Goal: Transaction & Acquisition: Purchase product/service

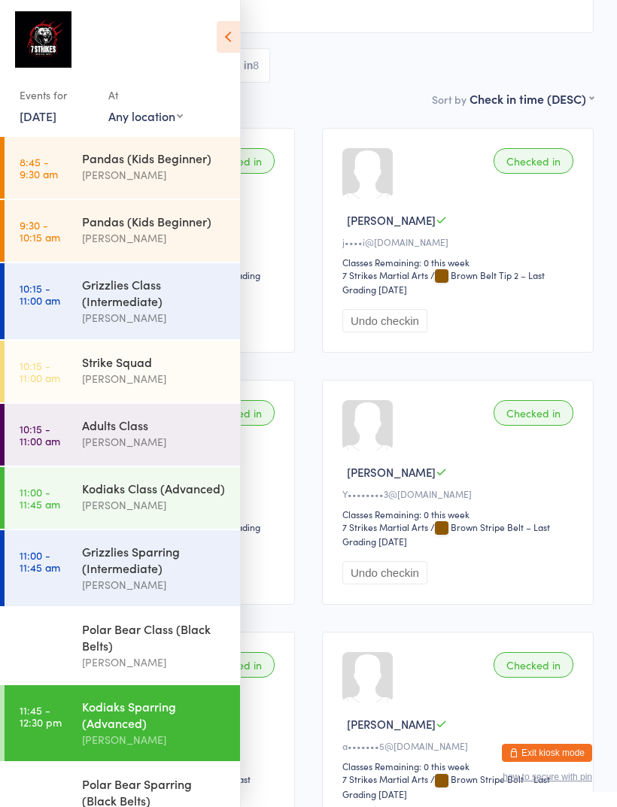
scroll to position [48, 0]
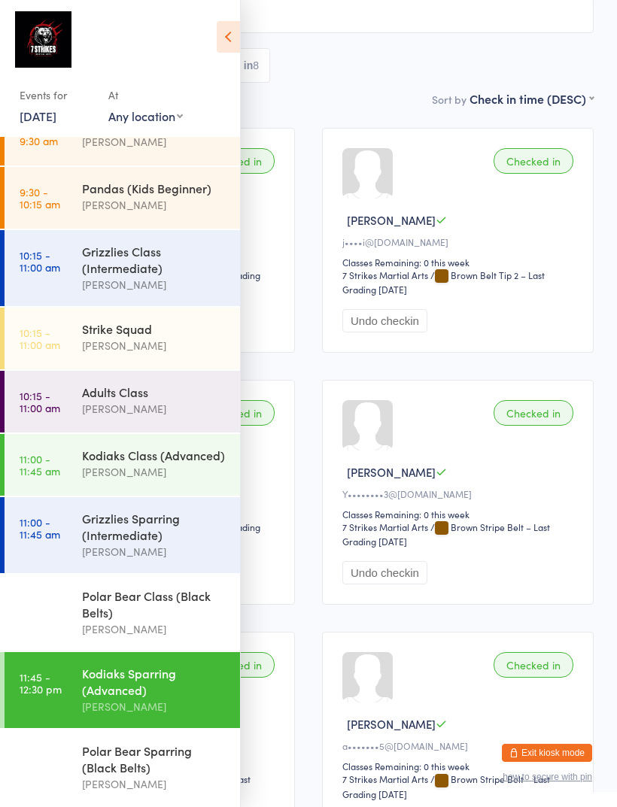
click at [211, 32] on div "Events for 14 Sep, 2025 14 Sep, 2025 September 2025 Sun Mon Tue Wed Thu Fri Sat…" at bounding box center [120, 71] width 240 height 142
click at [208, 35] on div "Events for 14 Sep, 2025 14 Sep, 2025 September 2025 Sun Mon Tue Wed Thu Fri Sat…" at bounding box center [120, 71] width 240 height 142
click at [228, 41] on icon at bounding box center [228, 37] width 23 height 32
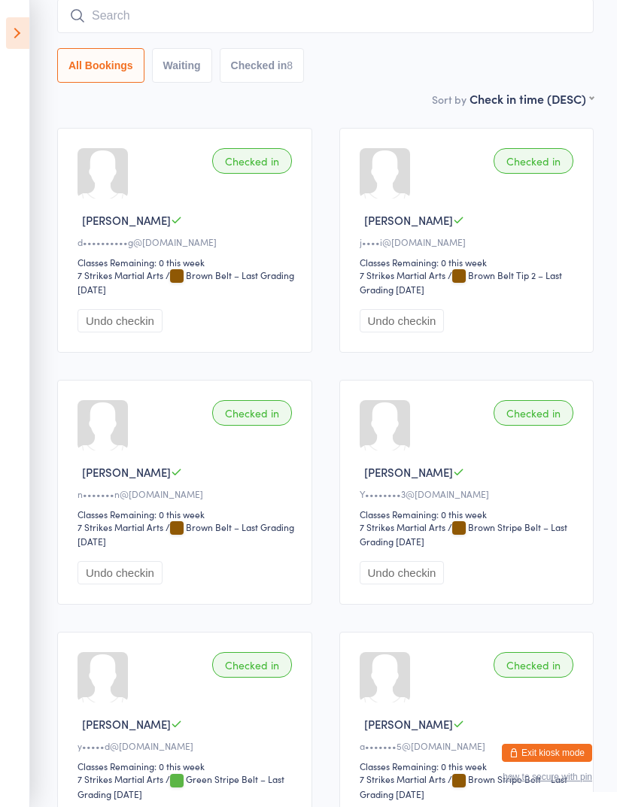
click at [569, 756] on button "Exit kiosk mode" at bounding box center [547, 753] width 90 height 18
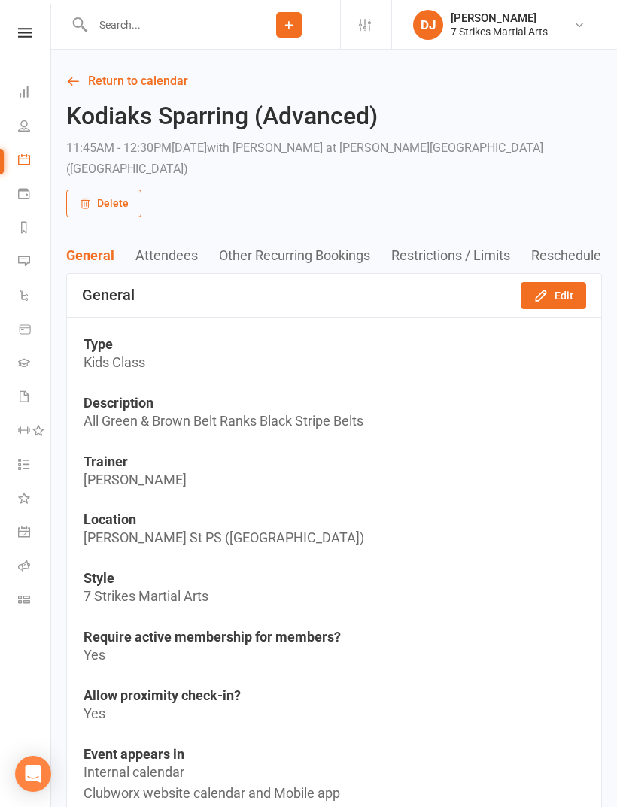
click at [20, 35] on icon at bounding box center [25, 33] width 14 height 10
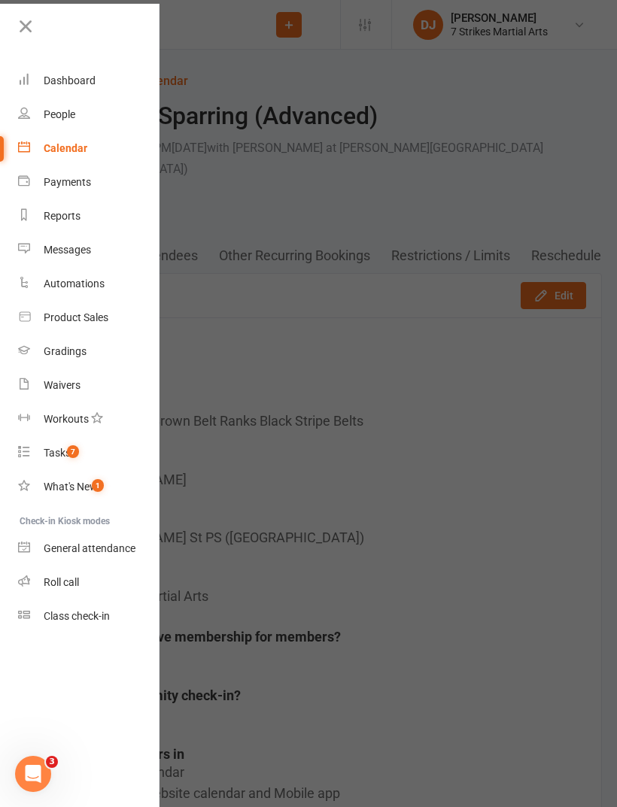
click at [111, 321] on link "Product Sales" at bounding box center [89, 318] width 142 height 34
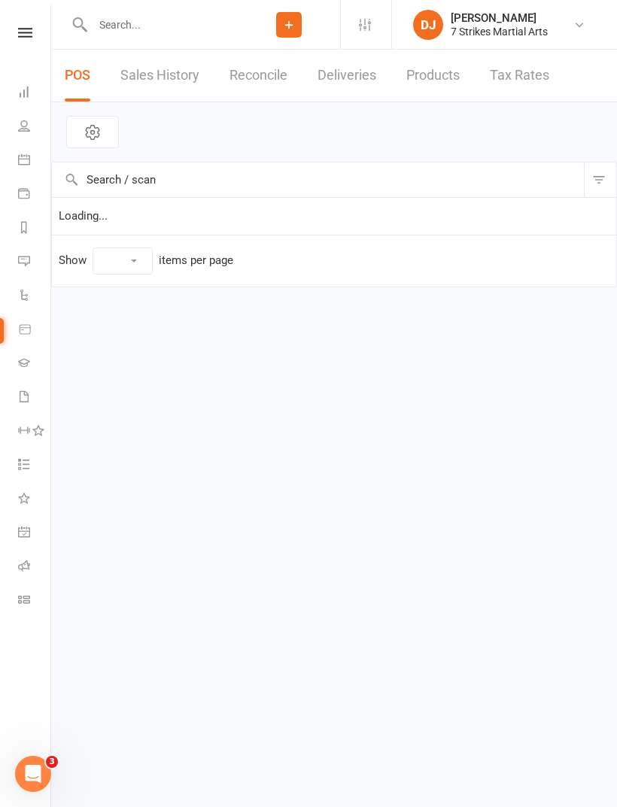
select select "25"
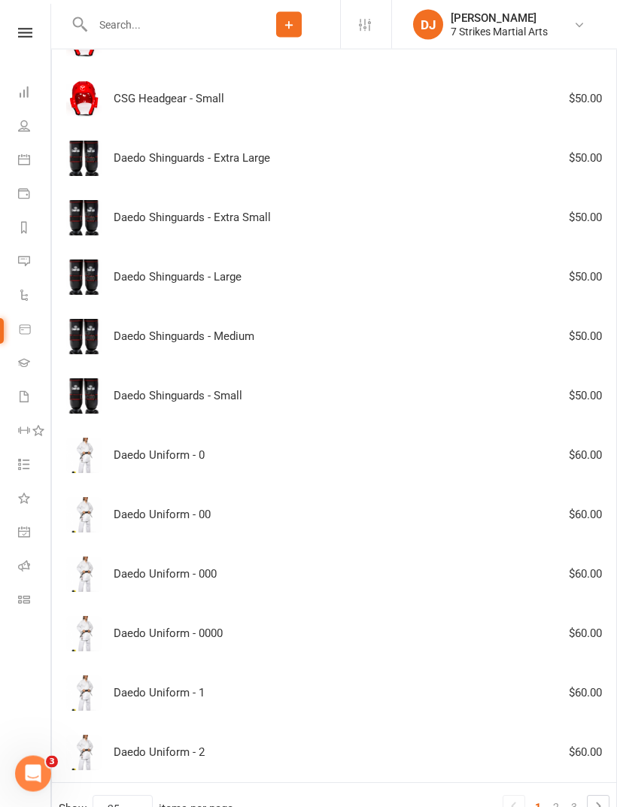
scroll to position [958, 0]
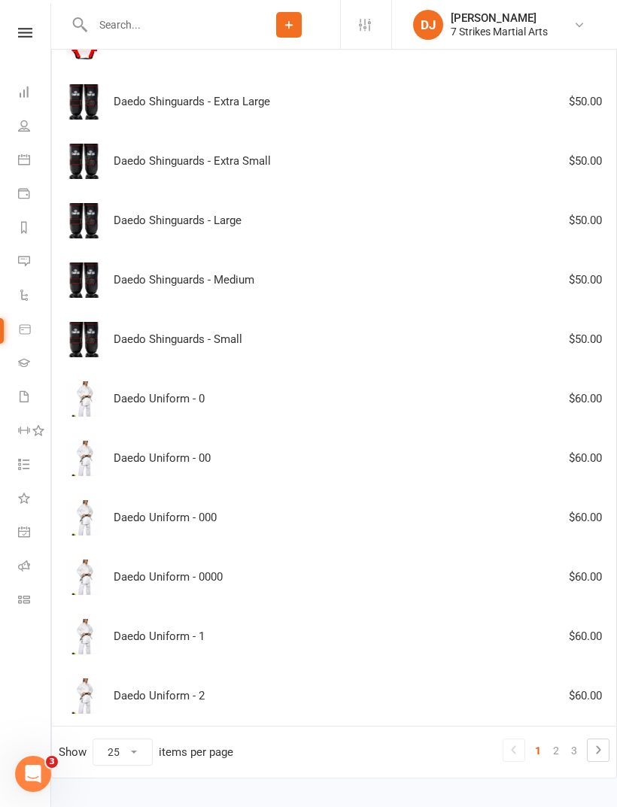
click at [558, 750] on link "2" at bounding box center [556, 751] width 18 height 21
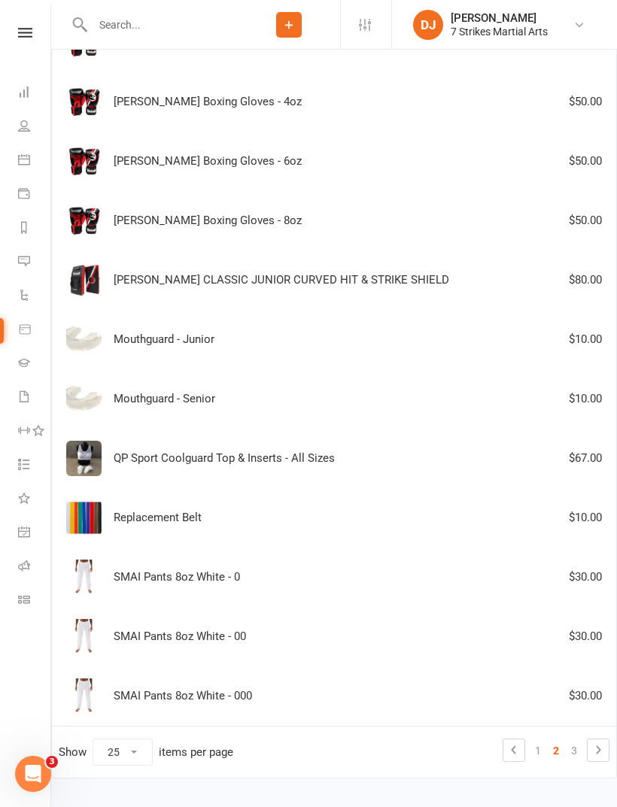
click at [573, 749] on link "3" at bounding box center [574, 751] width 18 height 21
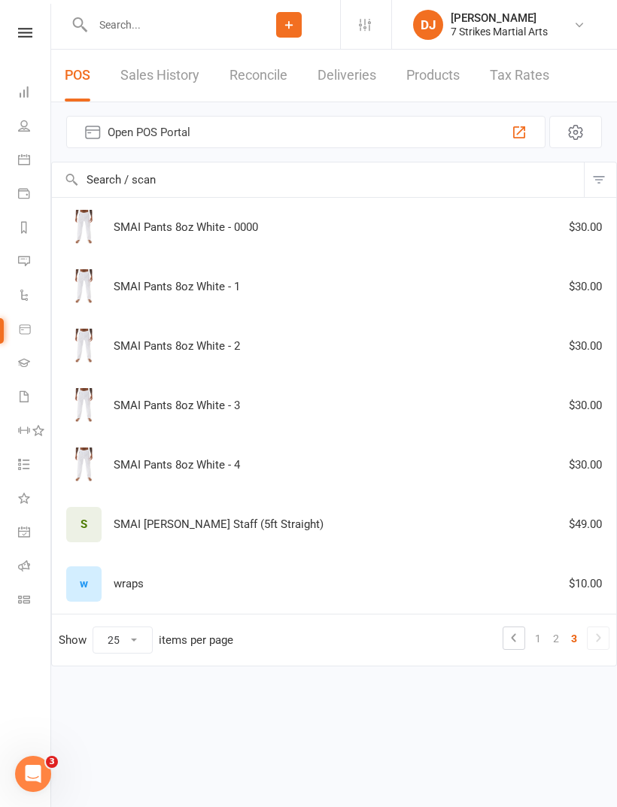
click at [244, 348] on div "SMAI Pants 8oz White - 2 $30.00" at bounding box center [334, 346] width 551 height 35
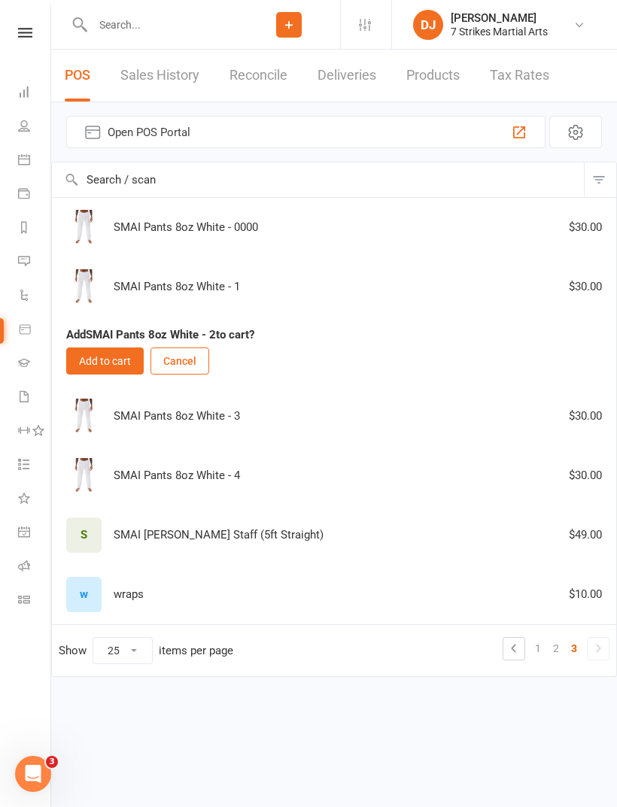
click at [119, 368] on button "Add to cart" at bounding box center [105, 361] width 78 height 27
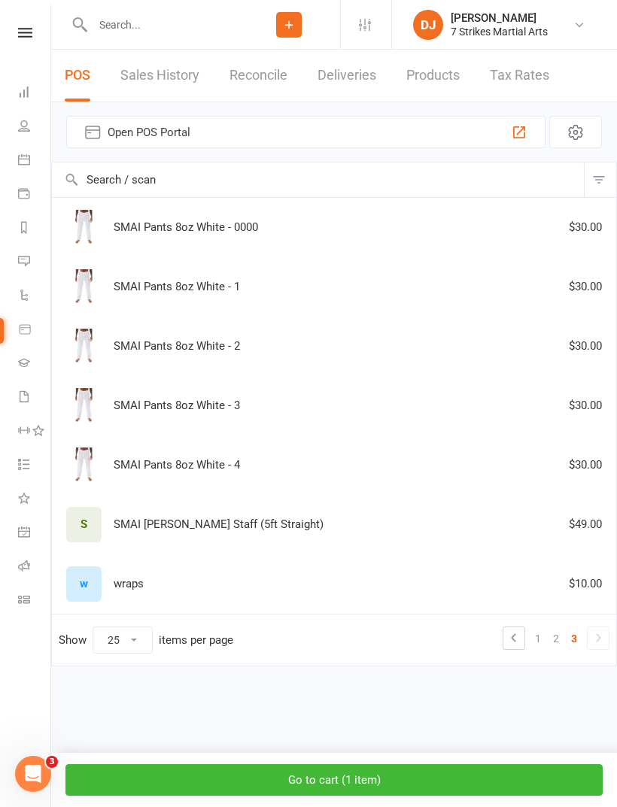
click at [465, 788] on button "Go to cart ( 1 item )" at bounding box center [333, 781] width 537 height 32
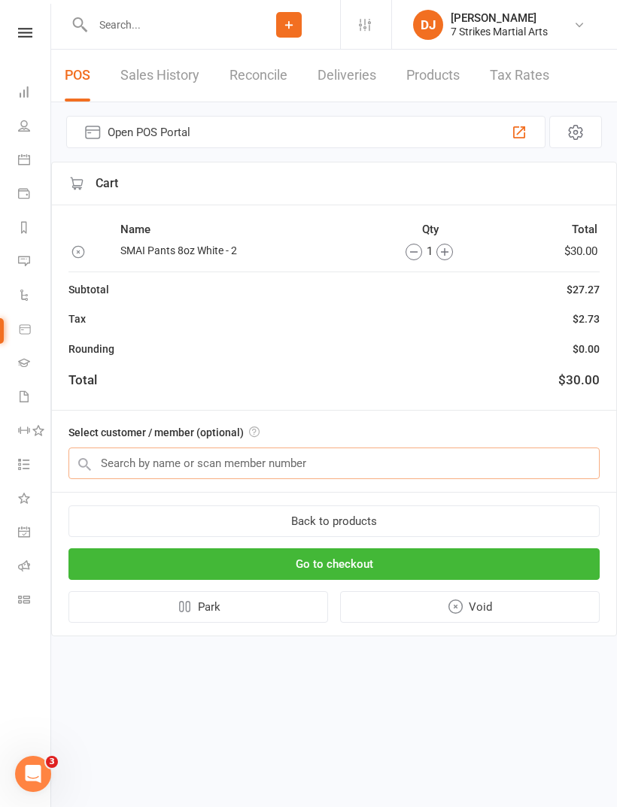
click at [387, 470] on input "text" at bounding box center [333, 464] width 531 height 32
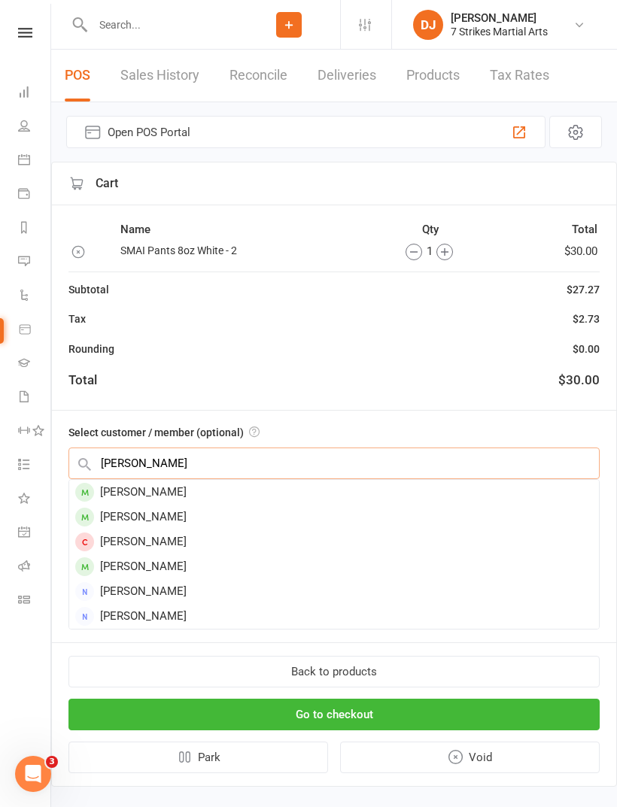
type input "Harri"
click at [172, 493] on div "Harrison Tan" at bounding box center [334, 492] width 530 height 25
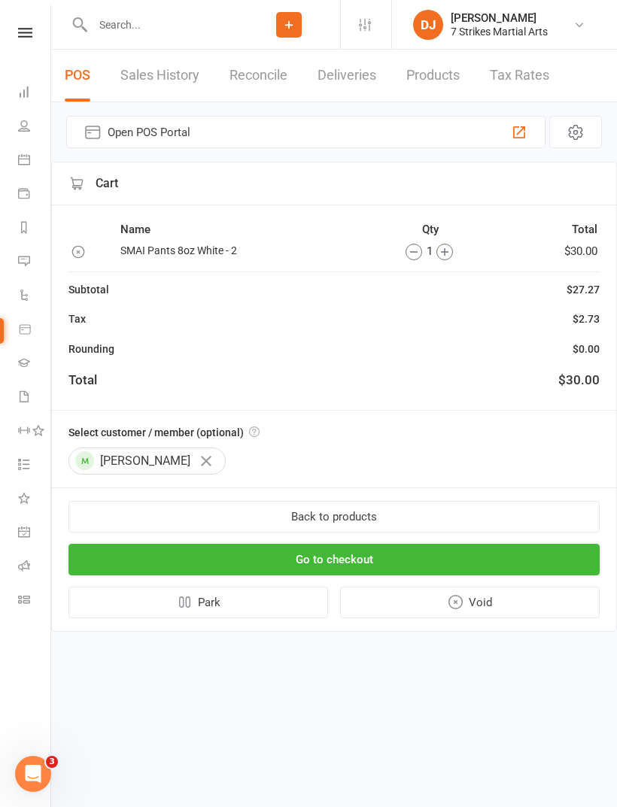
click at [458, 558] on button "Go to checkout" at bounding box center [333, 560] width 531 height 32
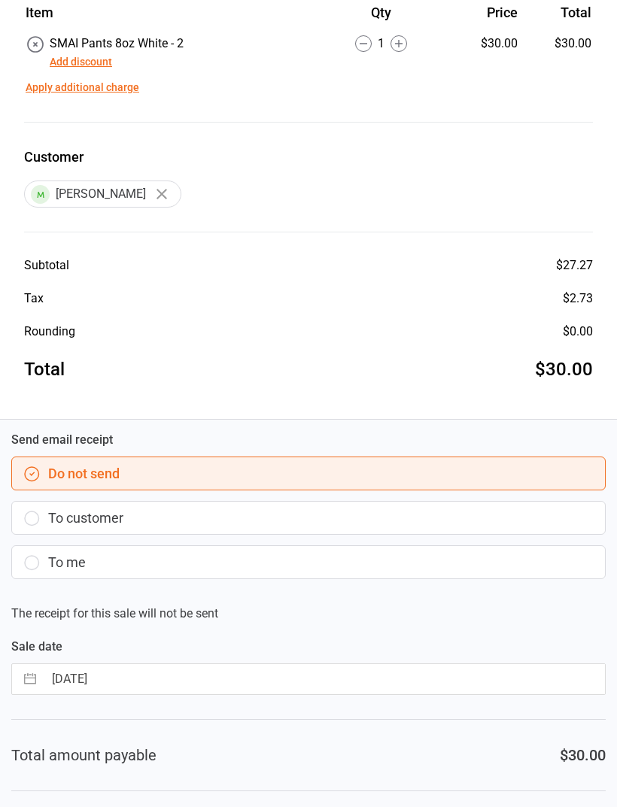
scroll to position [165, 0]
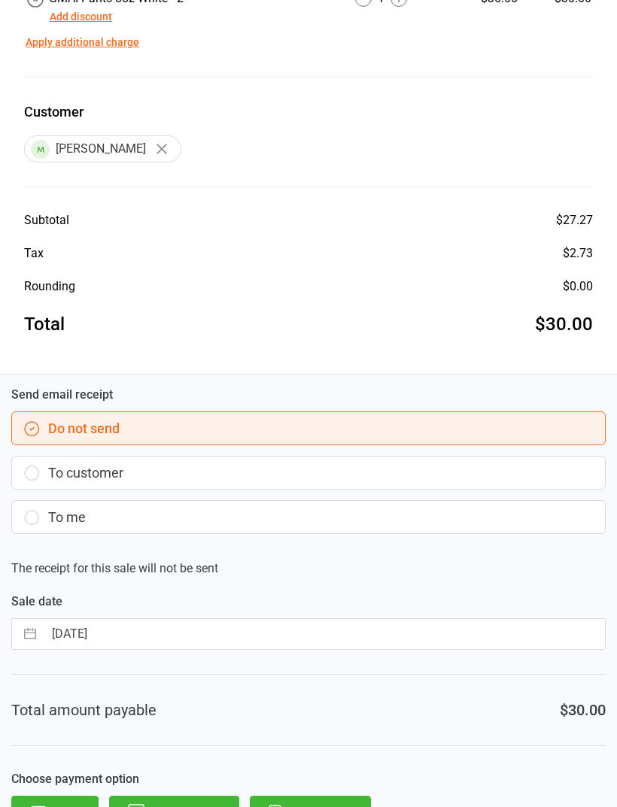
click at [169, 473] on button "To customer" at bounding box center [308, 473] width 595 height 34
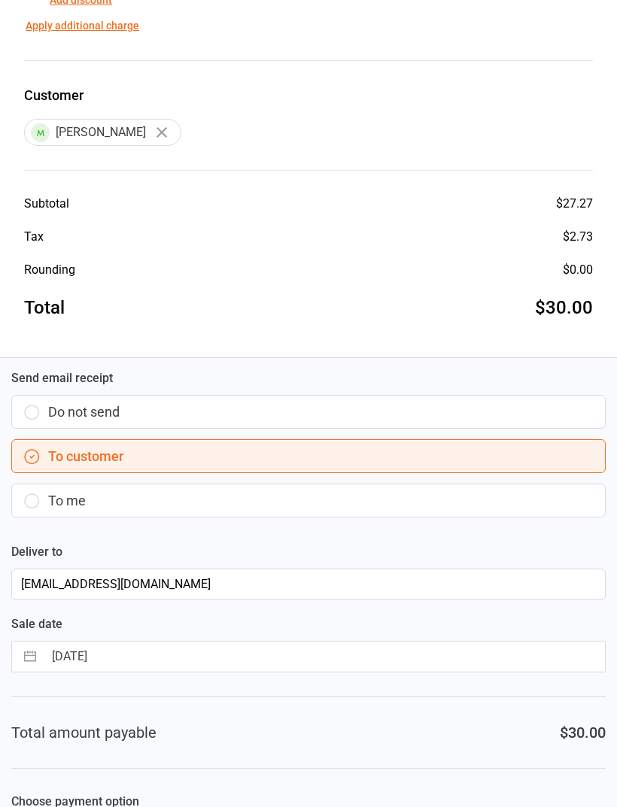
scroll to position [204, 0]
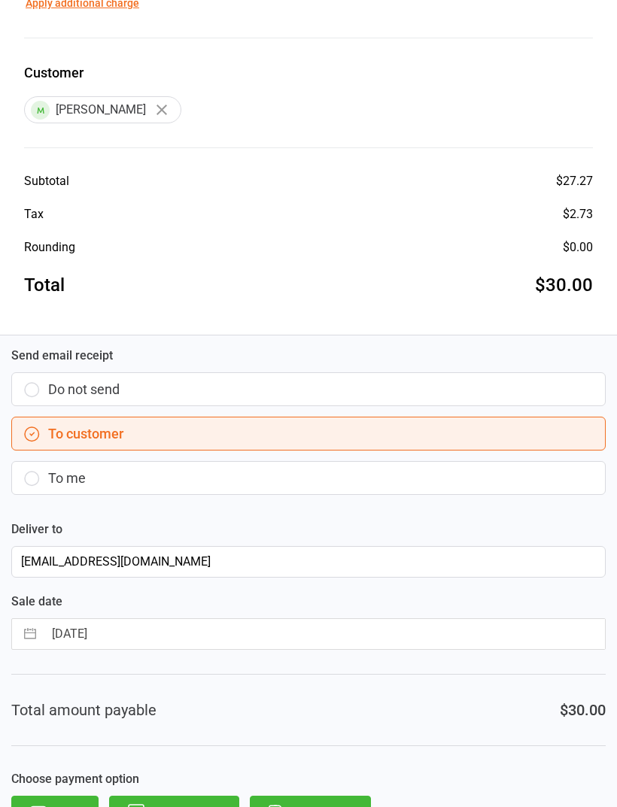
click at [303, 807] on button "Direct Debit" at bounding box center [310, 812] width 121 height 33
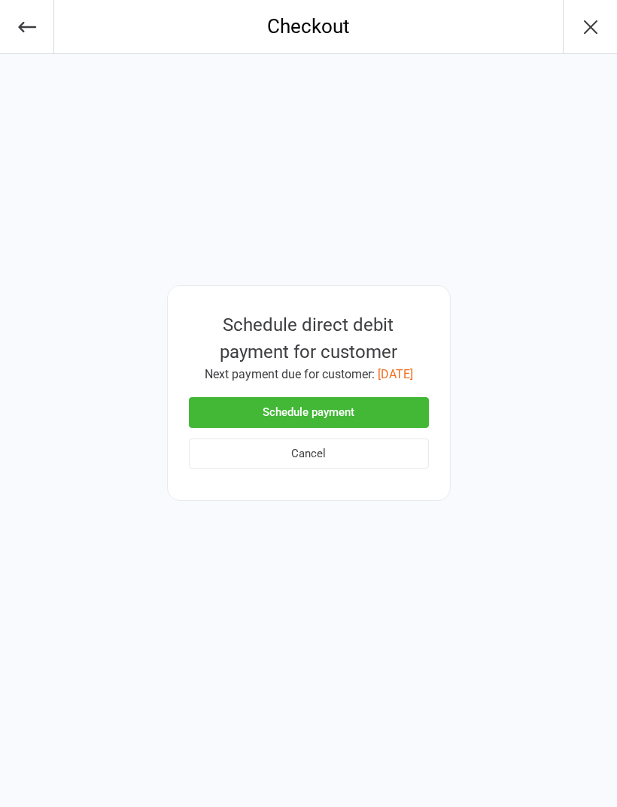
scroll to position [0, 0]
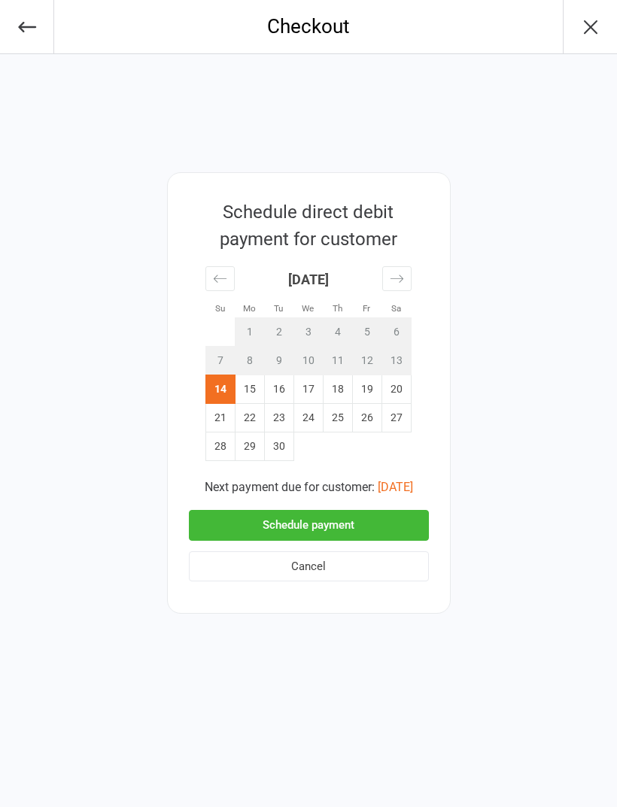
click at [317, 529] on button "Schedule payment" at bounding box center [309, 525] width 240 height 31
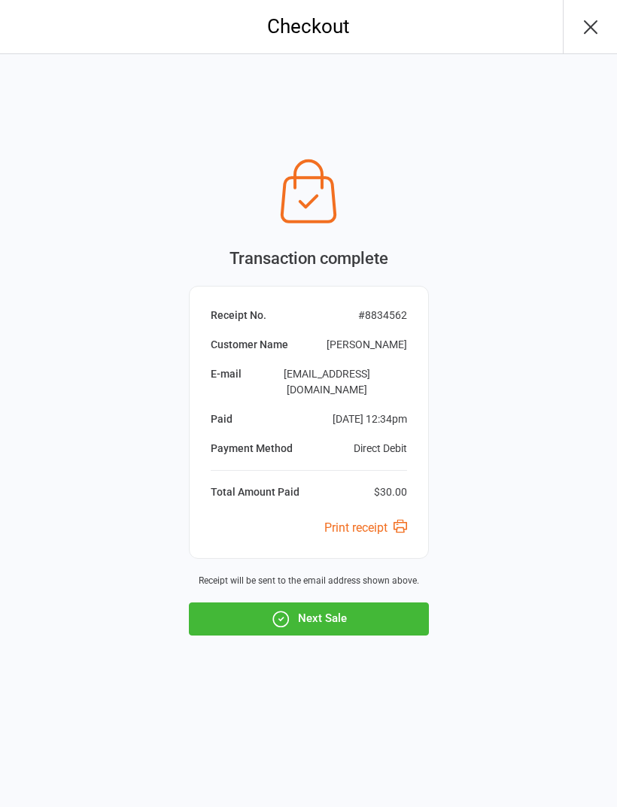
click at [282, 618] on icon "button" at bounding box center [281, 619] width 3 height 3
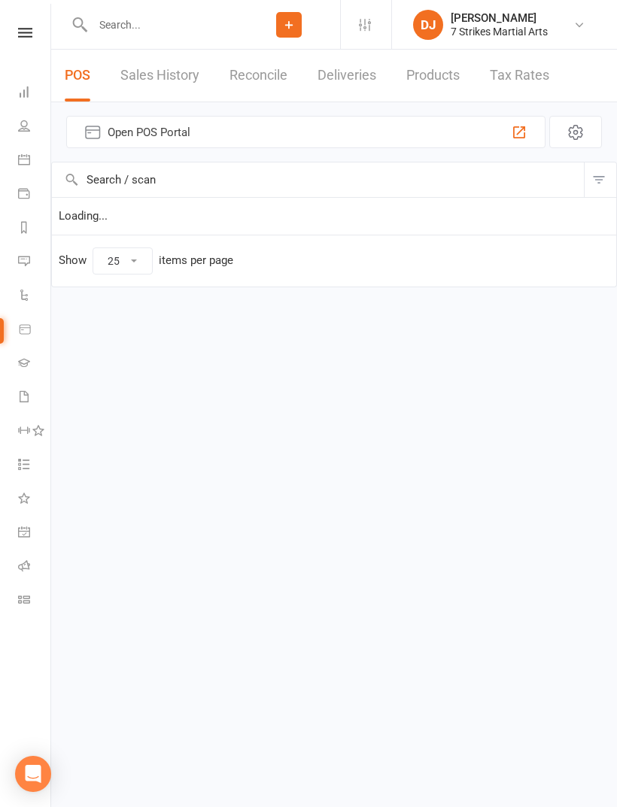
select select "25"
